Goal: Information Seeking & Learning: Find specific fact

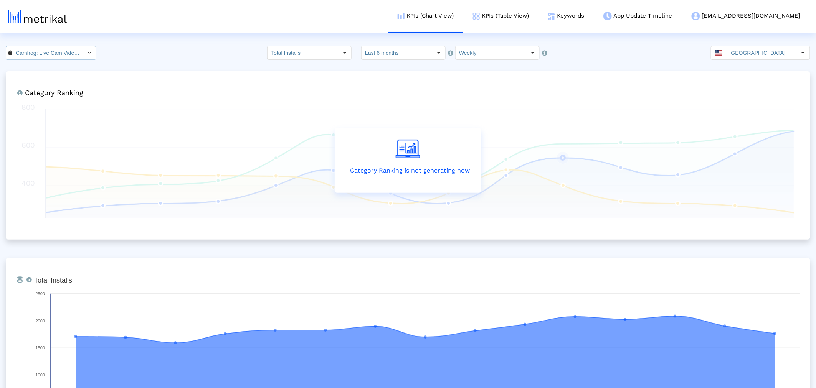
click at [61, 55] on input "Camfrog: Live Cam Video Chat < 694578768 >" at bounding box center [46, 52] width 69 height 13
drag, startPoint x: 47, startPoint y: 82, endPoint x: 41, endPoint y: 67, distance: 16.0
click at [42, 68] on div "Camfrog: Video Chat Strangers <[DOMAIN_NAME]> Camfrog: Live Cam Video Chat <694…" at bounding box center [49, 72] width 84 height 25
click at [41, 64] on div "Camfrog: Video Chat Strangers <[DOMAIN_NAME]>" at bounding box center [48, 66] width 77 height 7
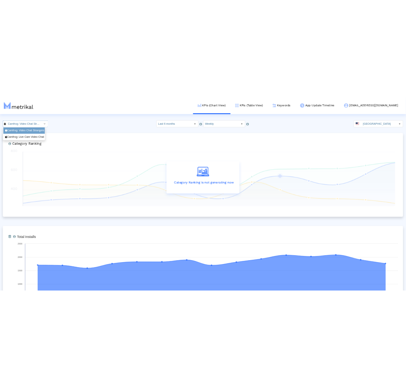
scroll to position [0, 99]
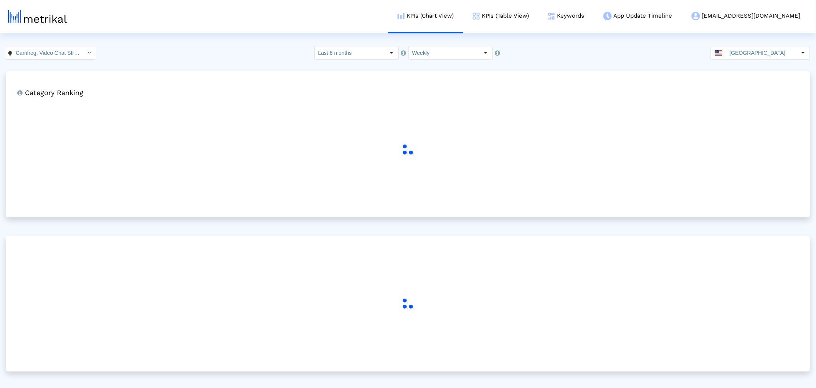
drag, startPoint x: 216, startPoint y: 56, endPoint x: 430, endPoint y: 33, distance: 214.9
click at [218, 56] on div "Camfrog: Video Chat Strangers < [DOMAIN_NAME] > Pull down to refresh... Release…" at bounding box center [408, 53] width 816 height 14
click at [594, 18] on link "Keywords" at bounding box center [565, 16] width 55 height 32
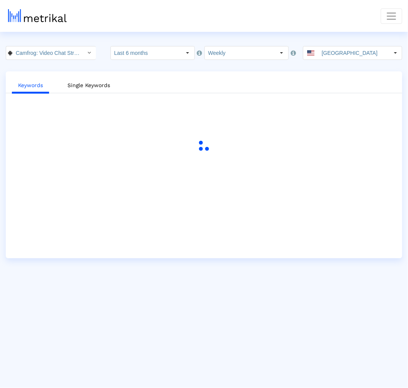
drag, startPoint x: 258, startPoint y: 128, endPoint x: 286, endPoint y: 115, distance: 31.1
click at [258, 128] on div "Keywords Single Keywords" at bounding box center [204, 164] width 397 height 187
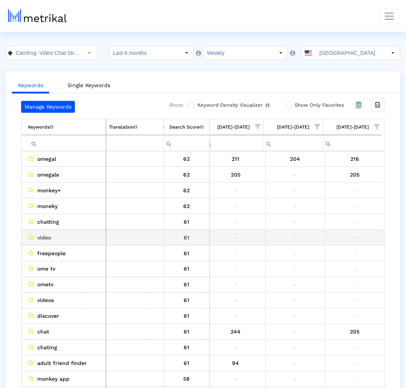
scroll to position [341, 244]
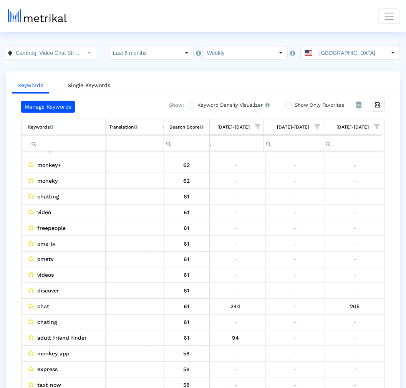
click at [378, 124] on span "Show filter options for column '08/17/25-08/23/25'" at bounding box center [376, 126] width 5 height 5
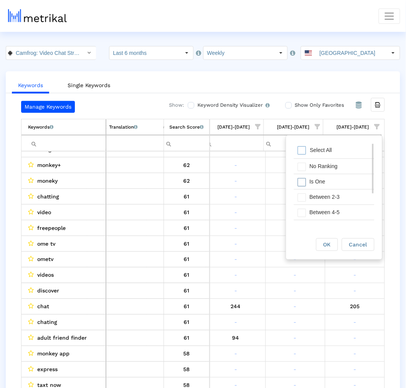
click at [322, 181] on div "Is One" at bounding box center [339, 181] width 69 height 15
click at [327, 194] on div "Between 2-3" at bounding box center [339, 197] width 69 height 15
click at [328, 206] on div "Between 4-5" at bounding box center [339, 212] width 69 height 15
click at [331, 200] on div "Between 11-20" at bounding box center [339, 200] width 69 height 15
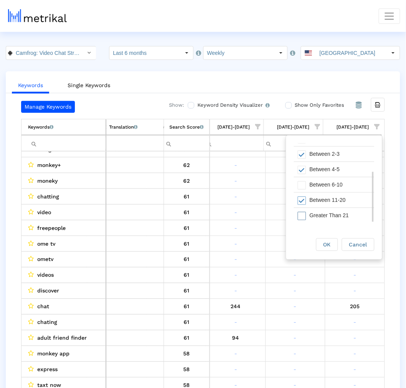
click at [330, 214] on div "Greater Than 21" at bounding box center [339, 215] width 69 height 15
click at [325, 185] on div "Between 6-10" at bounding box center [339, 184] width 69 height 15
click at [332, 244] on div "OK" at bounding box center [326, 245] width 21 height 12
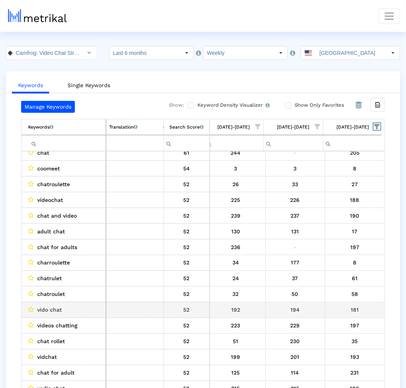
scroll to position [105, 0]
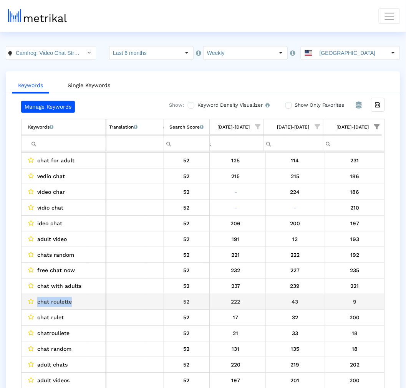
drag, startPoint x: 79, startPoint y: 305, endPoint x: 36, endPoint y: 304, distance: 43.4
click at [36, 304] on div "chat roulette" at bounding box center [65, 302] width 75 height 10
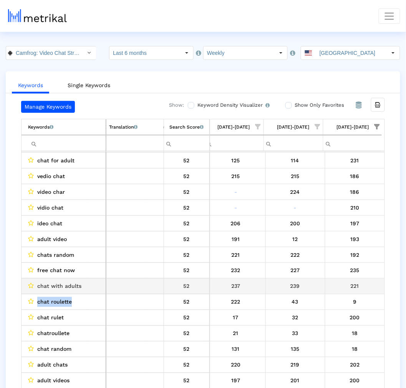
copy span "chat roulette"
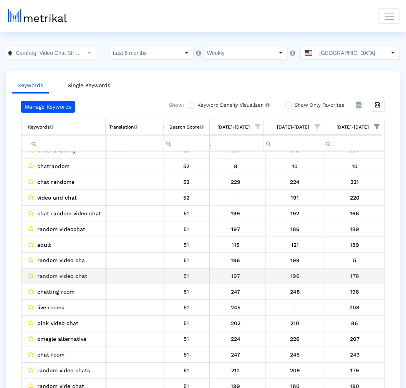
scroll to position [663, 0]
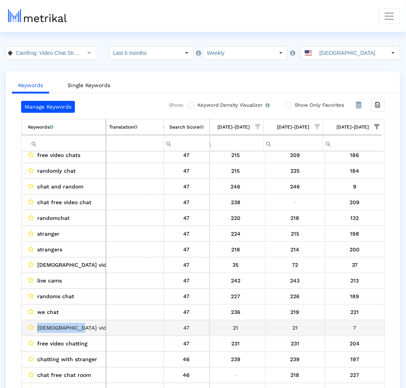
drag, startPoint x: 84, startPoint y: 328, endPoint x: 37, endPoint y: 331, distance: 46.9
click at [37, 331] on div "[DEMOGRAPHIC_DATA] video chat" at bounding box center [65, 328] width 75 height 10
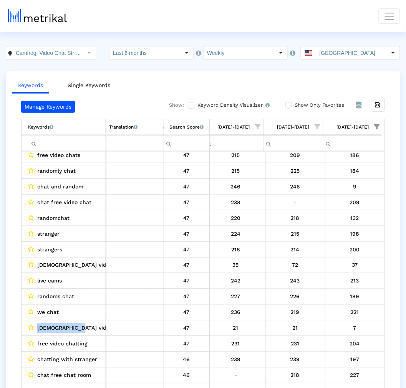
copy span "[DEMOGRAPHIC_DATA] video chat"
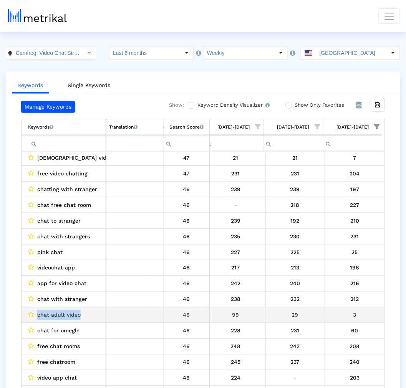
drag, startPoint x: 90, startPoint y: 313, endPoint x: 38, endPoint y: 314, distance: 52.6
click at [38, 314] on div "chat adult video" at bounding box center [65, 315] width 75 height 10
copy span "chat adult video"
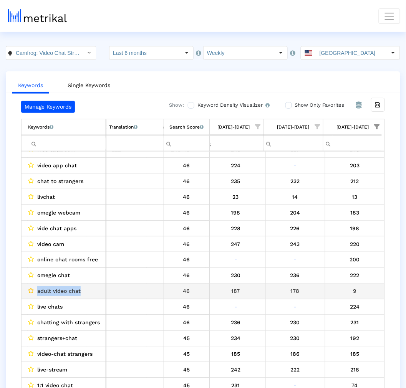
drag, startPoint x: 78, startPoint y: 289, endPoint x: 32, endPoint y: 290, distance: 46.4
click at [32, 290] on div "adult video chat" at bounding box center [65, 291] width 75 height 10
copy div "adult video chat"
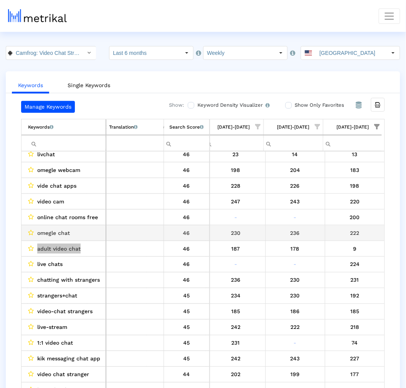
scroll to position [1577, 0]
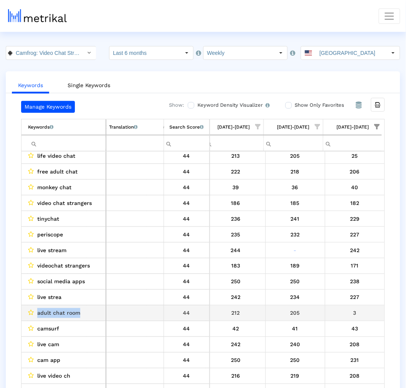
drag, startPoint x: 81, startPoint y: 310, endPoint x: 37, endPoint y: 318, distance: 44.9
click at [37, 318] on div "adult chat room" at bounding box center [65, 313] width 75 height 10
copy span "adult chat room"
